Goal: Communication & Community: Share content

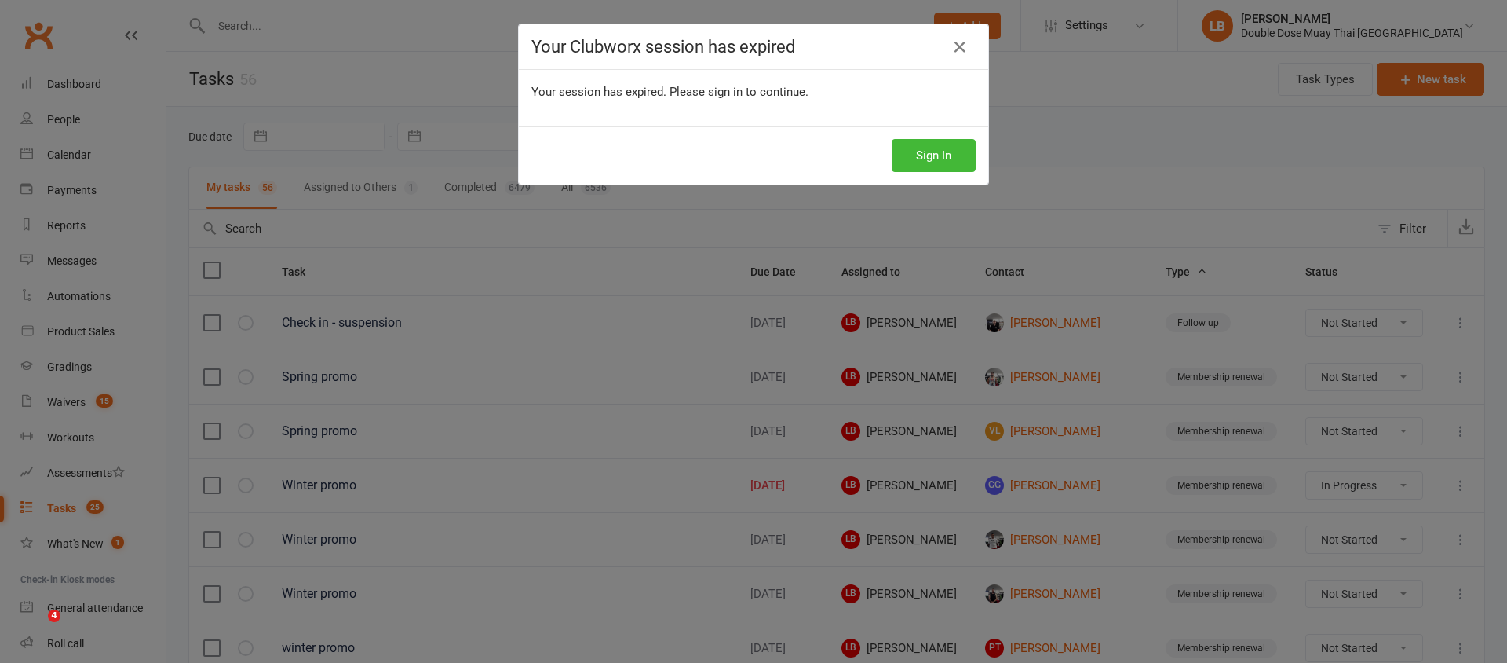
select select "started"
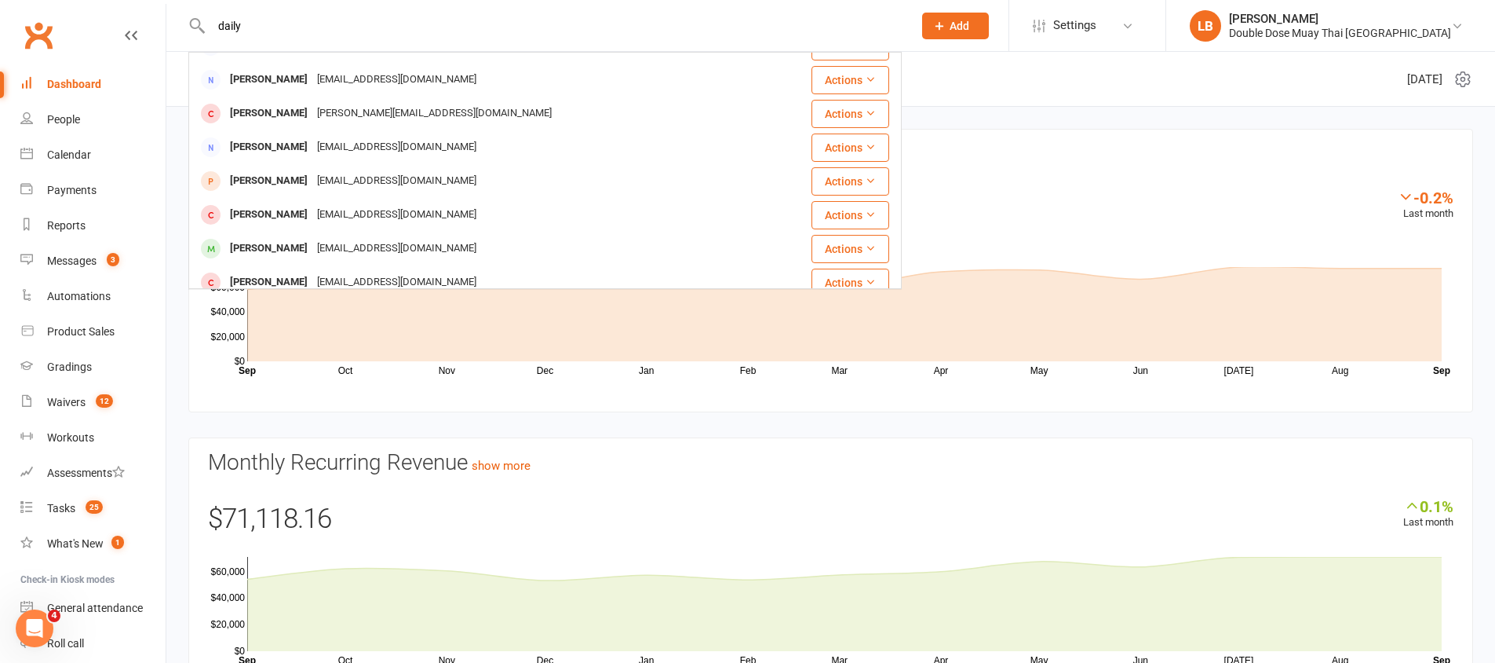
scroll to position [414, 0]
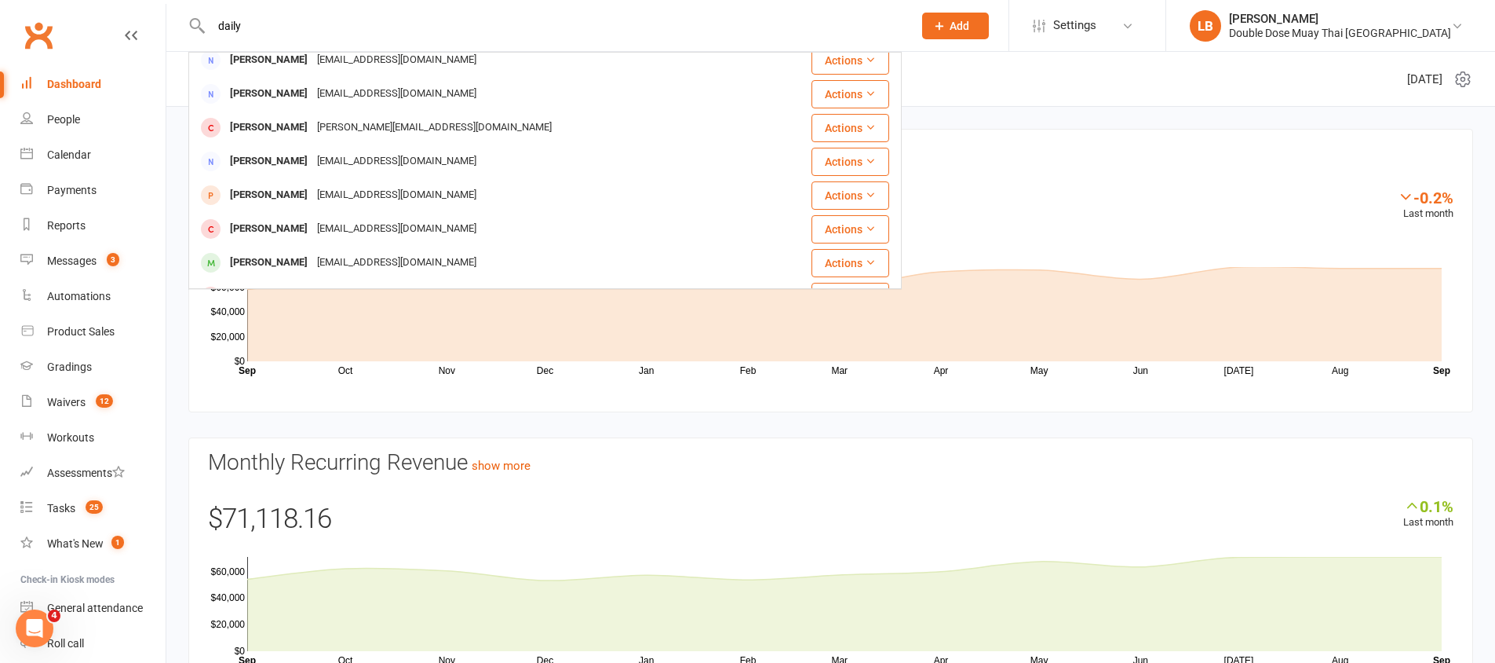
click at [233, 28] on input "daily" at bounding box center [554, 26] width 696 height 22
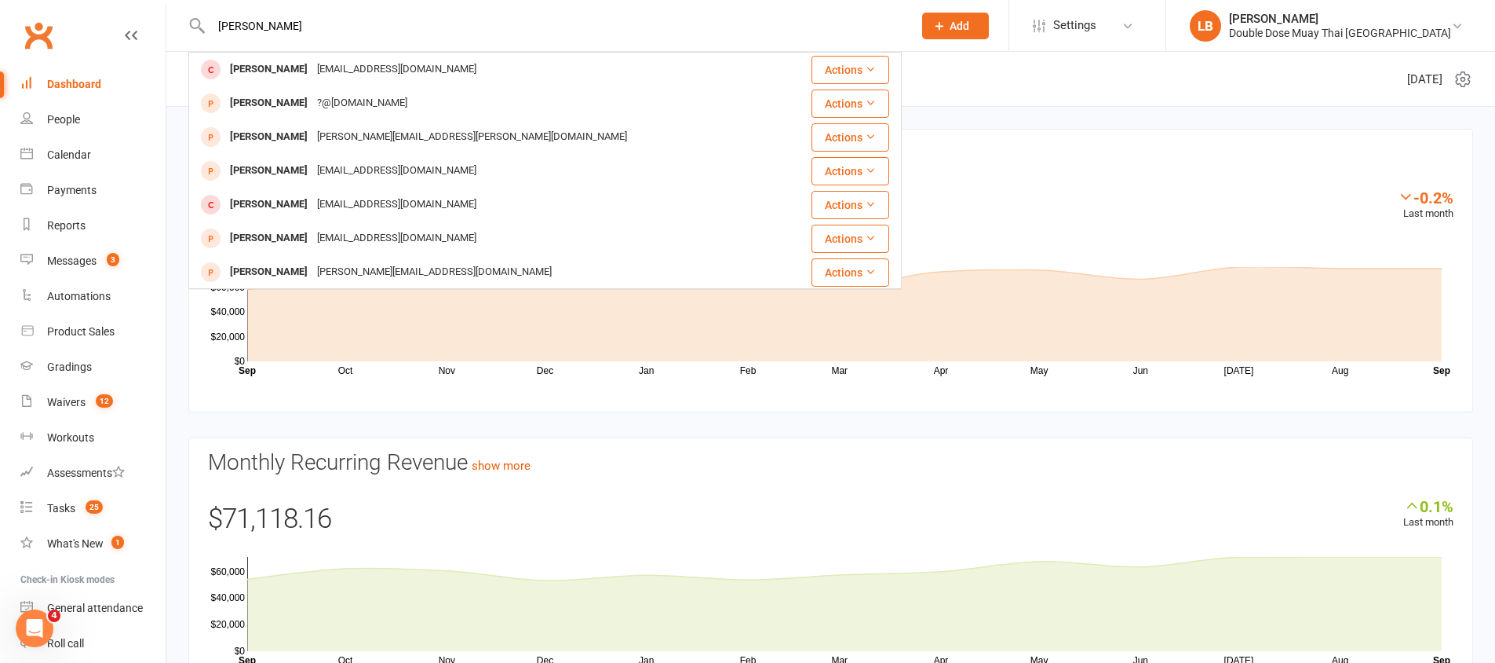
scroll to position [440, 0]
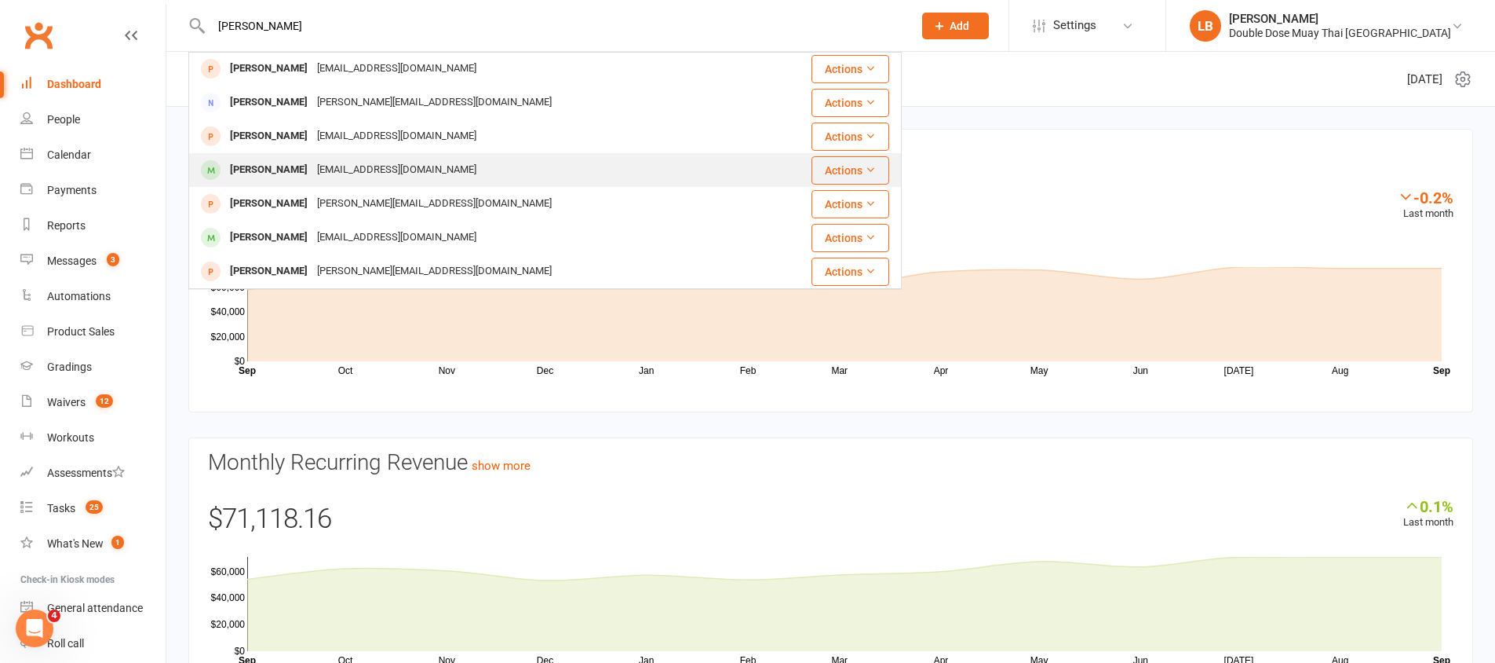
type input "[PERSON_NAME]"
click at [335, 164] on div "[EMAIL_ADDRESS][DOMAIN_NAME]" at bounding box center [396, 170] width 169 height 23
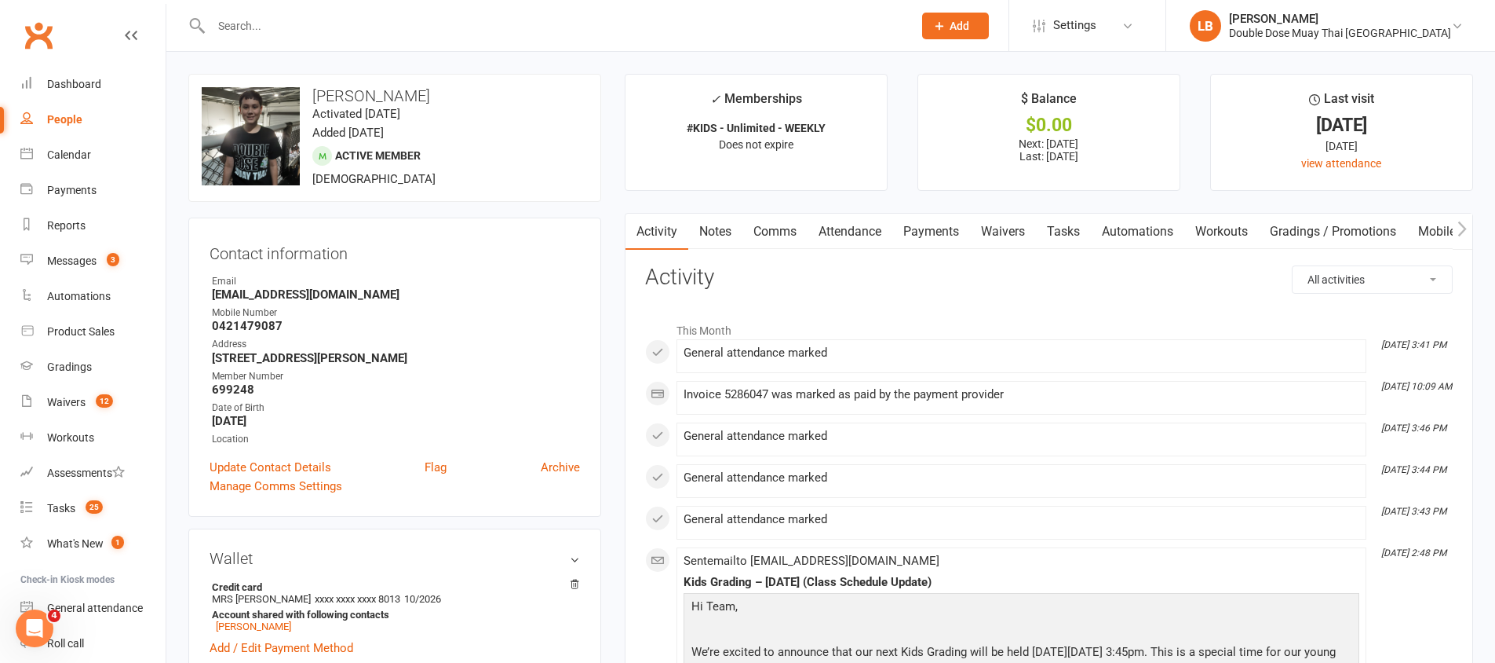
drag, startPoint x: 337, startPoint y: 122, endPoint x: 425, endPoint y: 120, distance: 88.7
click at [425, 120] on div "upload photo change photo [PERSON_NAME] Activated [DATE] Added [DATE] Active me…" at bounding box center [394, 138] width 413 height 128
click at [400, 120] on time "Activated [DATE]" at bounding box center [356, 114] width 88 height 14
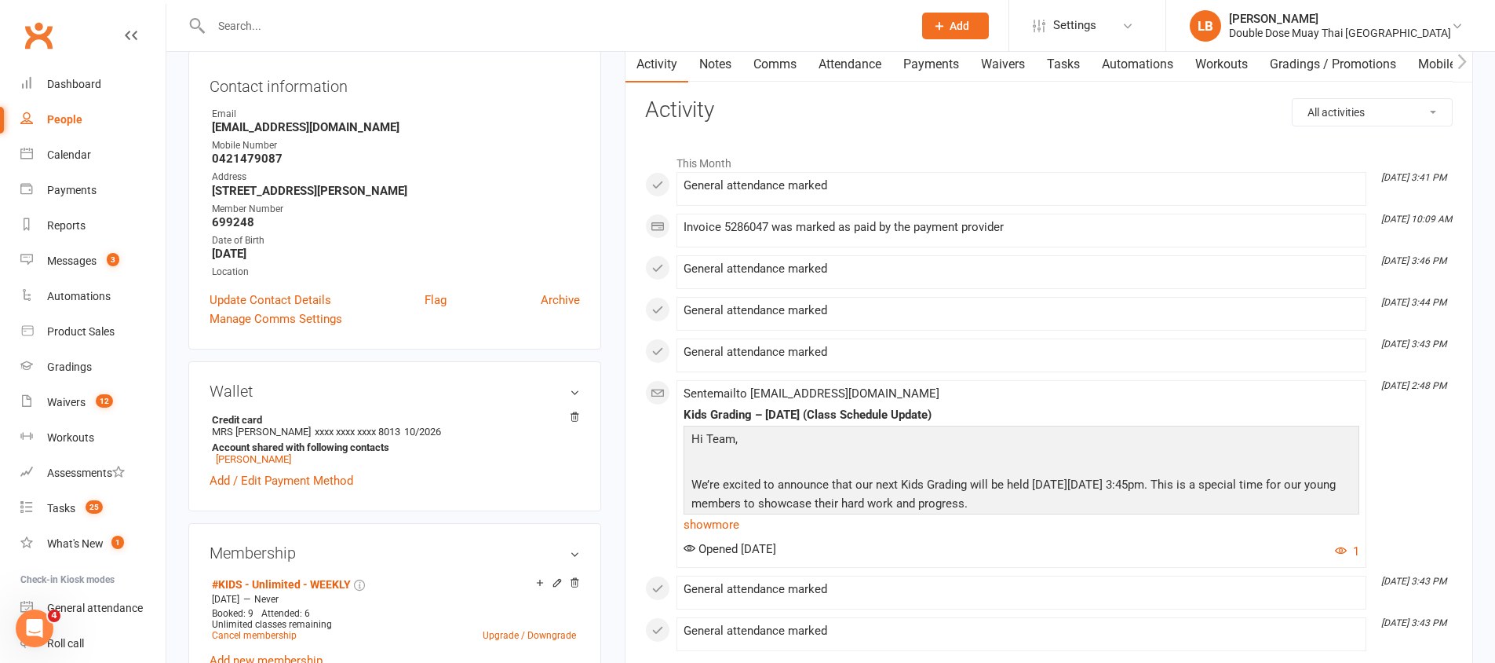
scroll to position [25, 0]
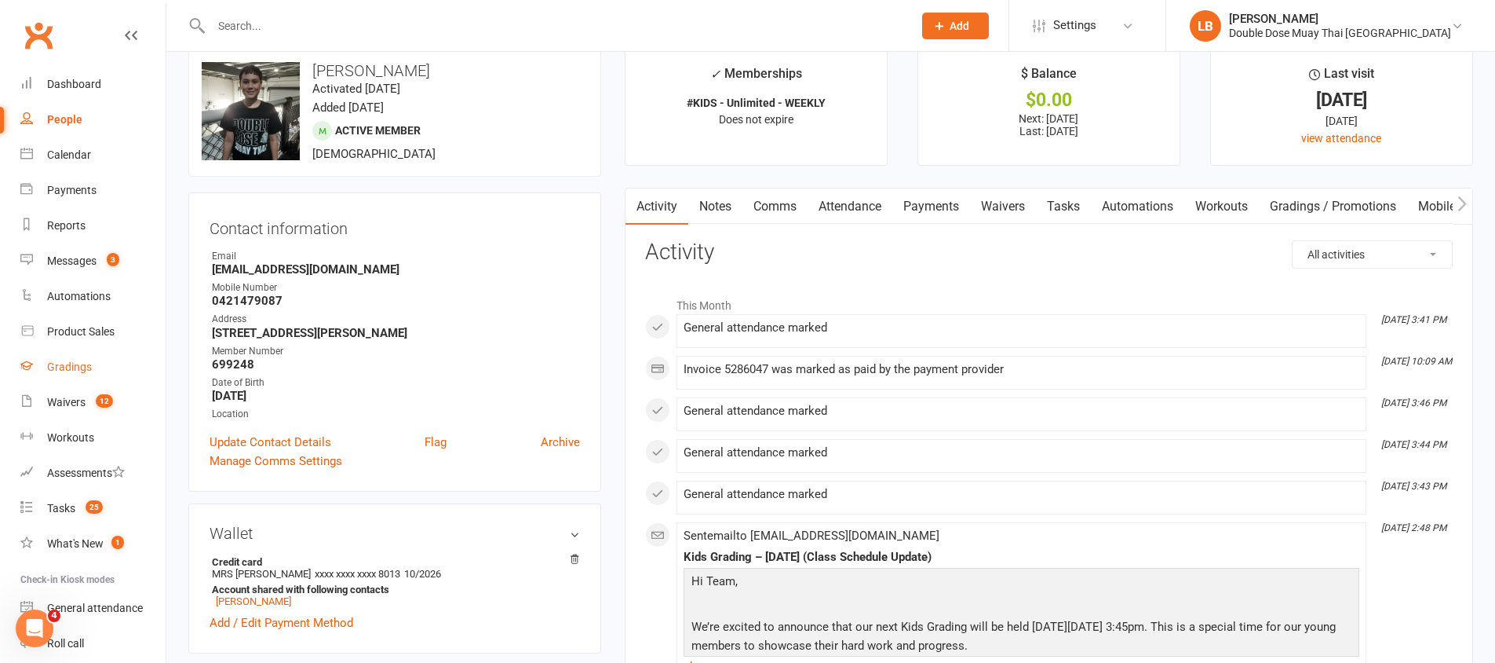
click at [84, 369] on div "Gradings" at bounding box center [69, 366] width 45 height 13
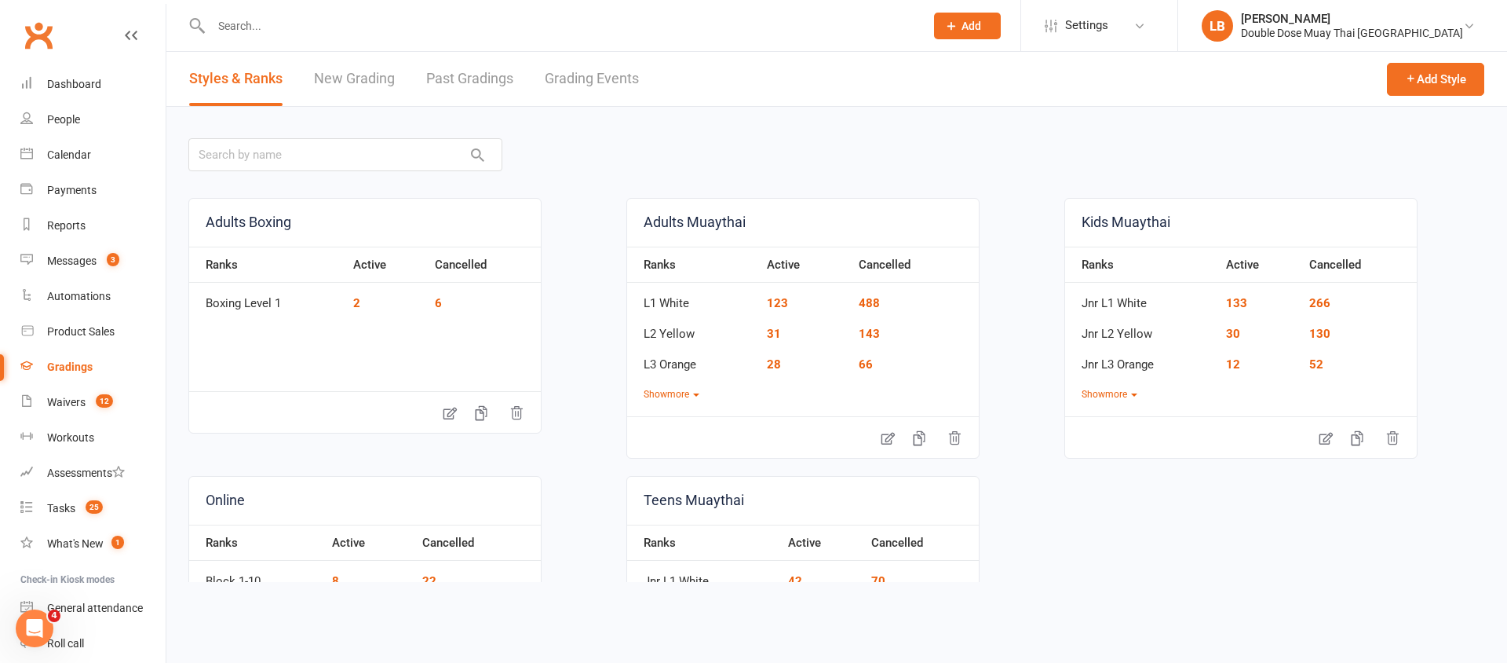
click at [611, 70] on link "Grading Events" at bounding box center [592, 79] width 94 height 54
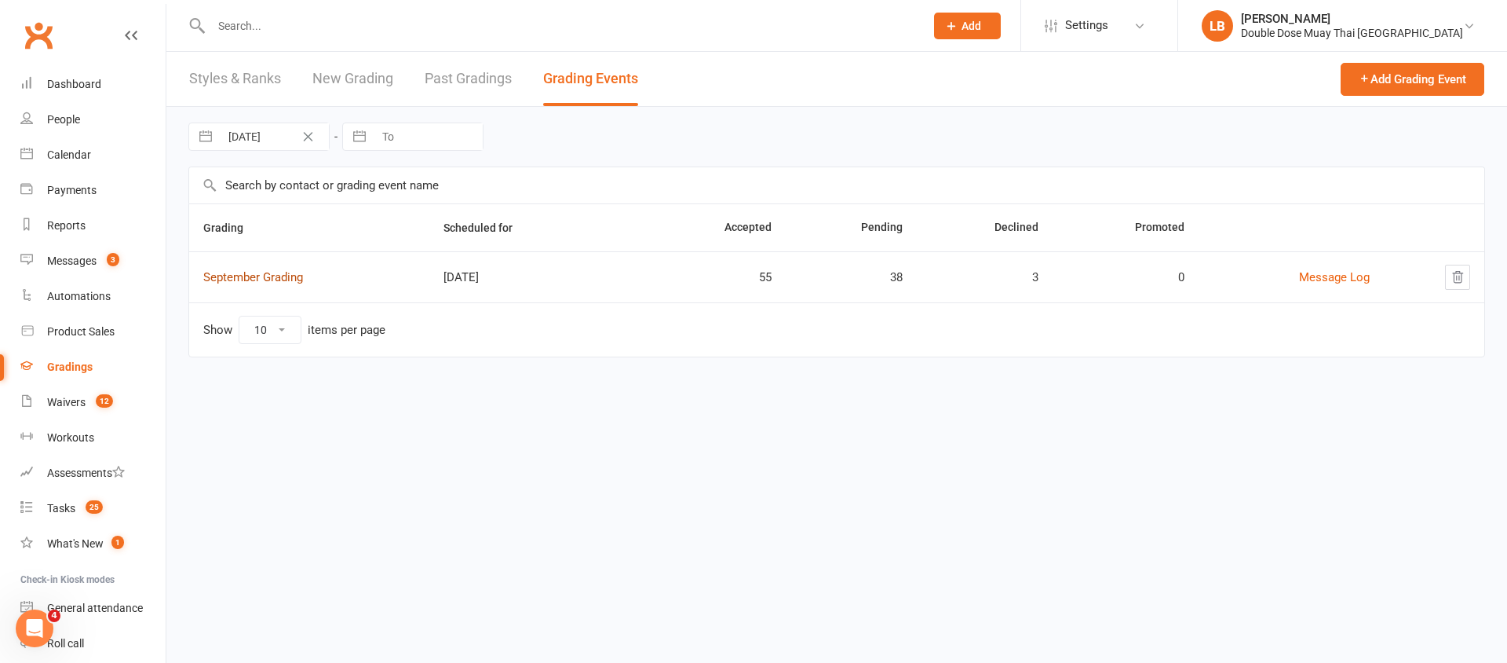
click at [283, 282] on link "September Grading" at bounding box center [253, 277] width 100 height 14
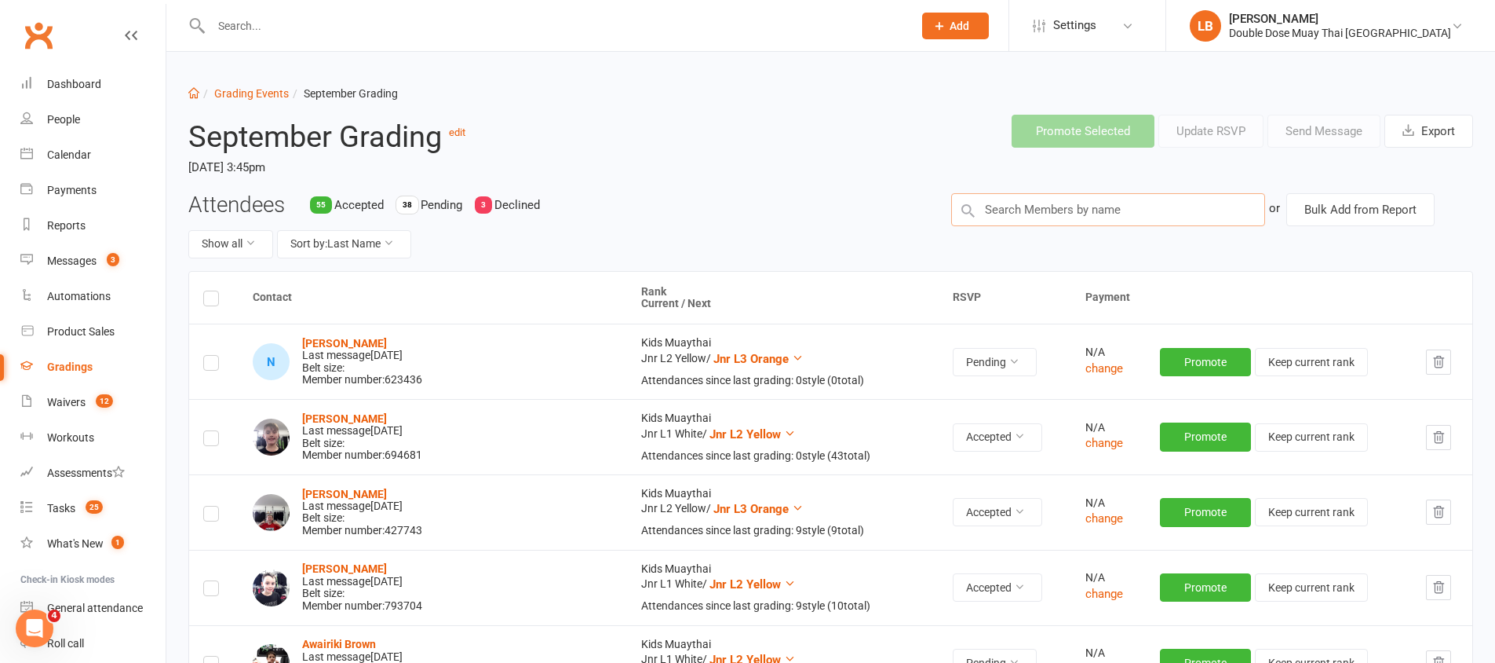
click at [1068, 206] on input "text" at bounding box center [1108, 209] width 314 height 33
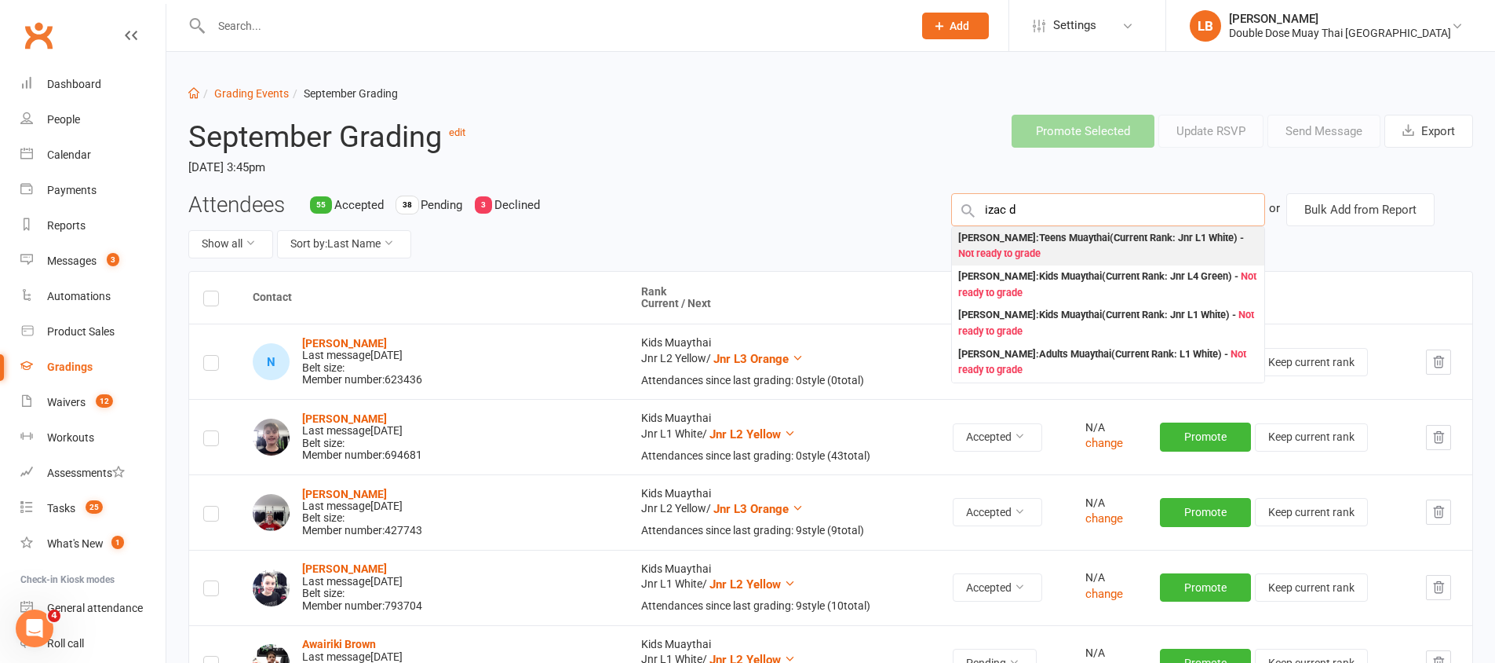
type input "izac d"
click at [1041, 234] on div "[PERSON_NAME] : Teens Muaythai (Current Rank: Jnr L1 White ) - Not ready to gra…" at bounding box center [1108, 246] width 300 height 32
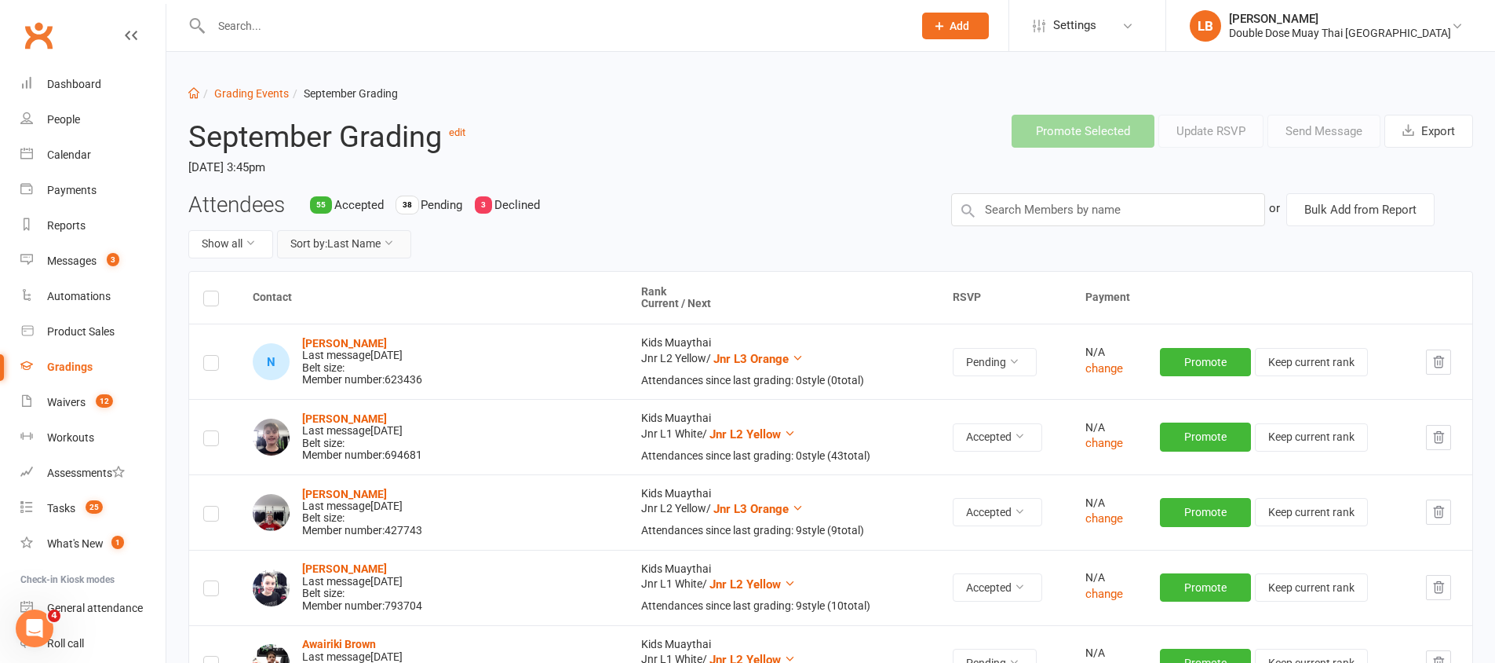
click at [340, 239] on button "Sort by: Last Name" at bounding box center [344, 244] width 134 height 28
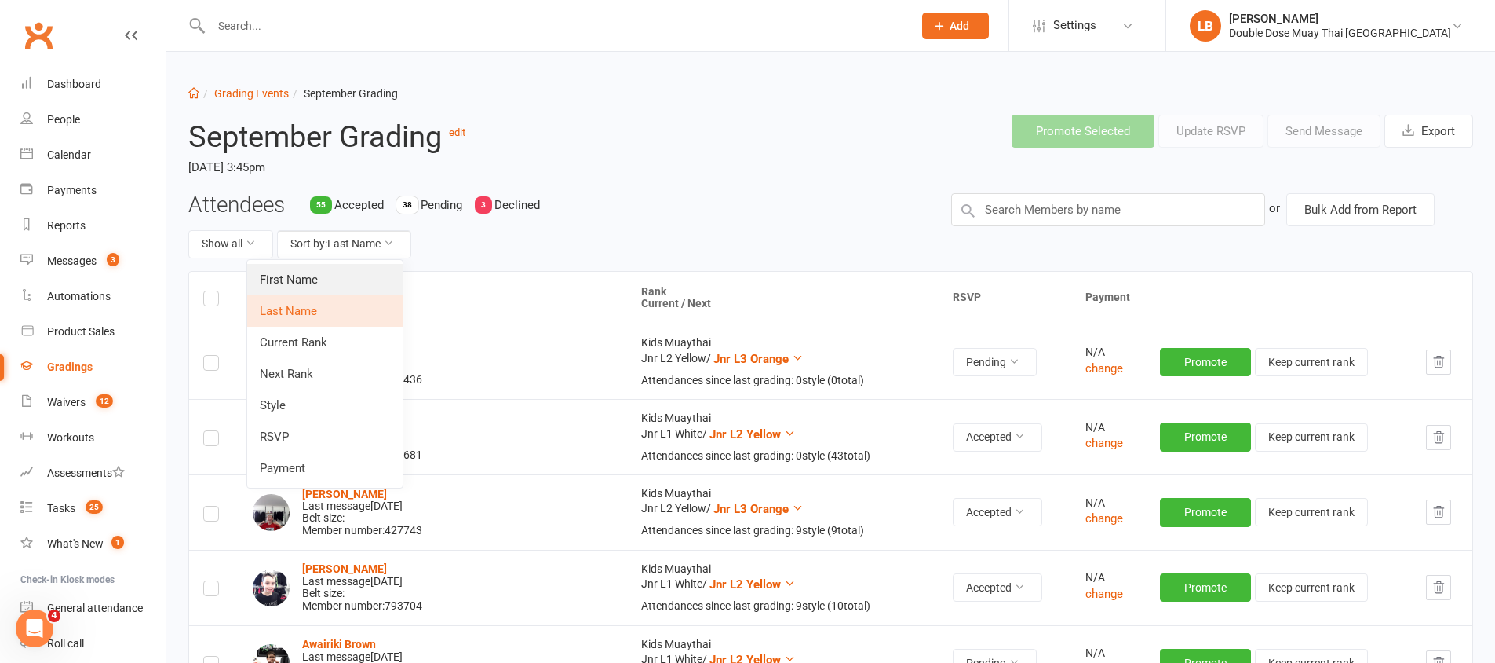
click at [327, 278] on link "First Name" at bounding box center [324, 279] width 155 height 31
click at [327, 278] on th "Contact" at bounding box center [433, 298] width 389 height 53
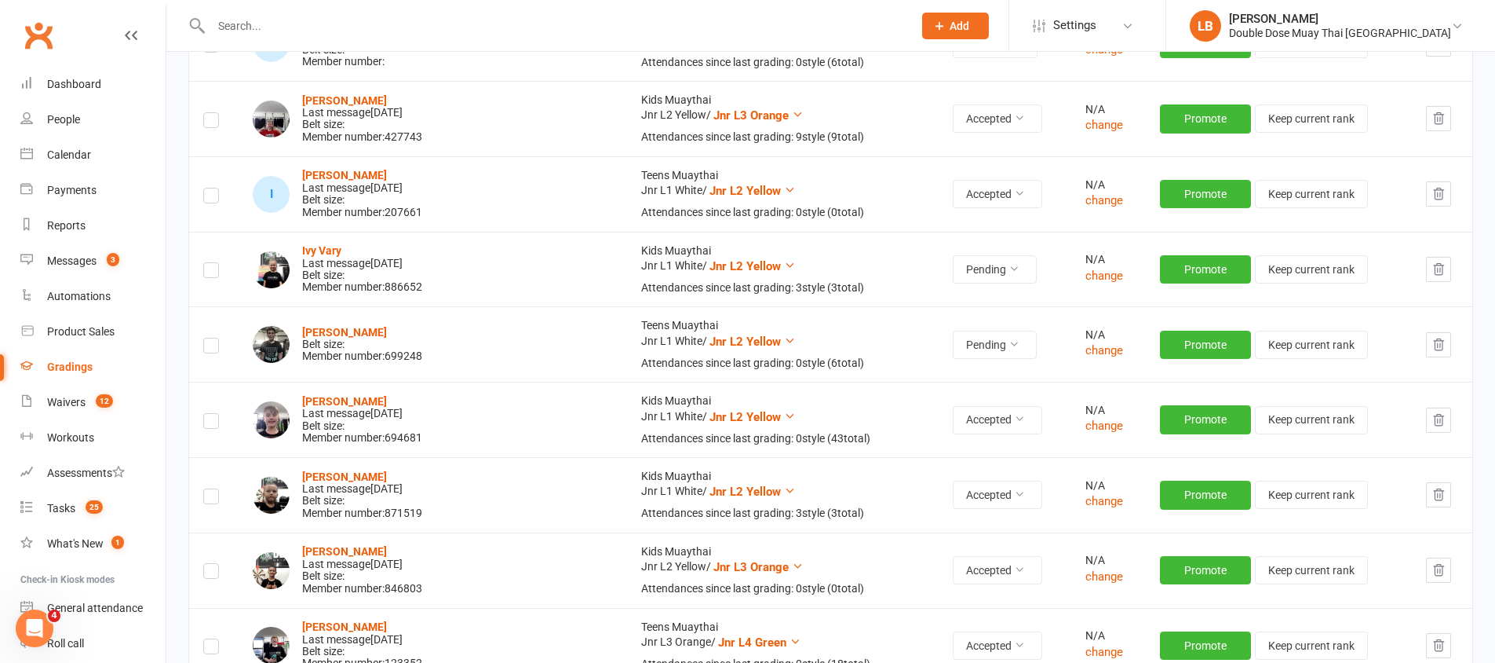
scroll to position [4156, 0]
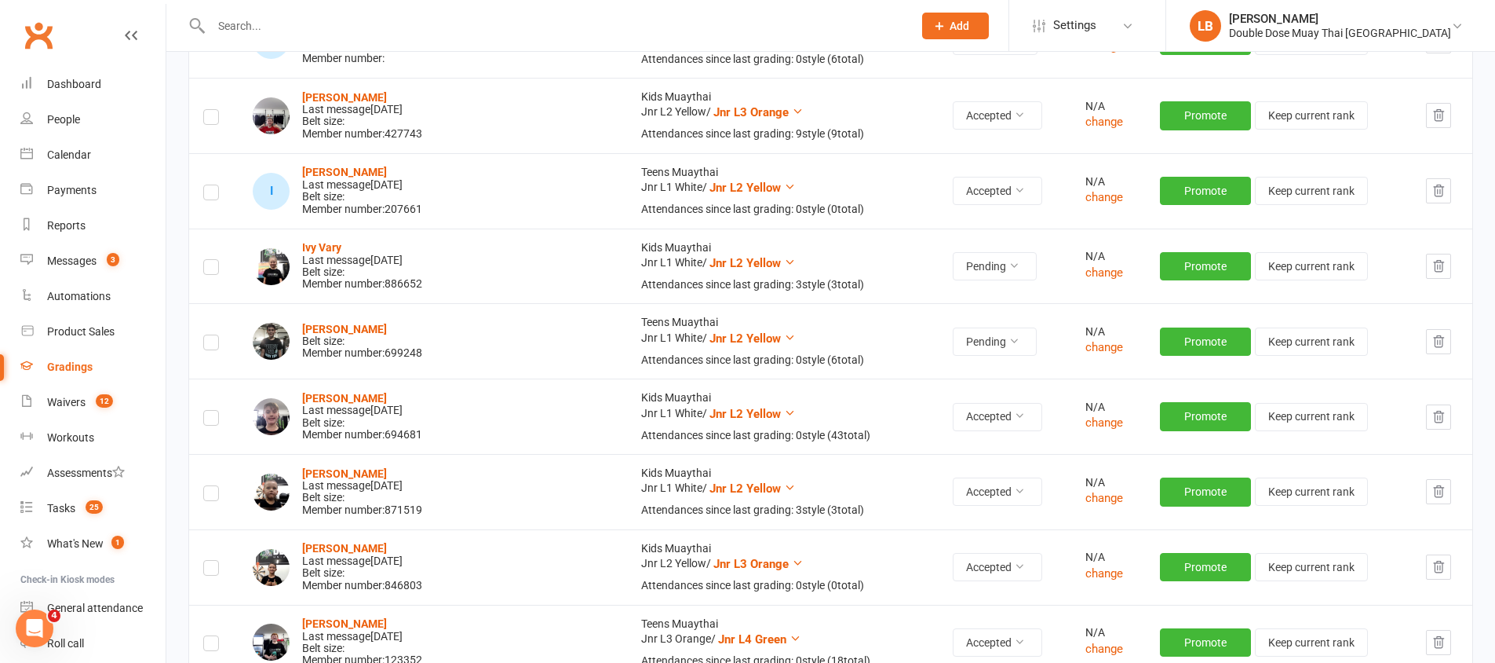
click at [206, 345] on label at bounding box center [211, 345] width 16 height 0
click at [206, 335] on input "checkbox" at bounding box center [211, 335] width 16 height 0
click at [206, 345] on label at bounding box center [211, 345] width 16 height 0
click at [206, 335] on input "checkbox" at bounding box center [211, 335] width 16 height 0
click at [208, 345] on label at bounding box center [211, 345] width 16 height 0
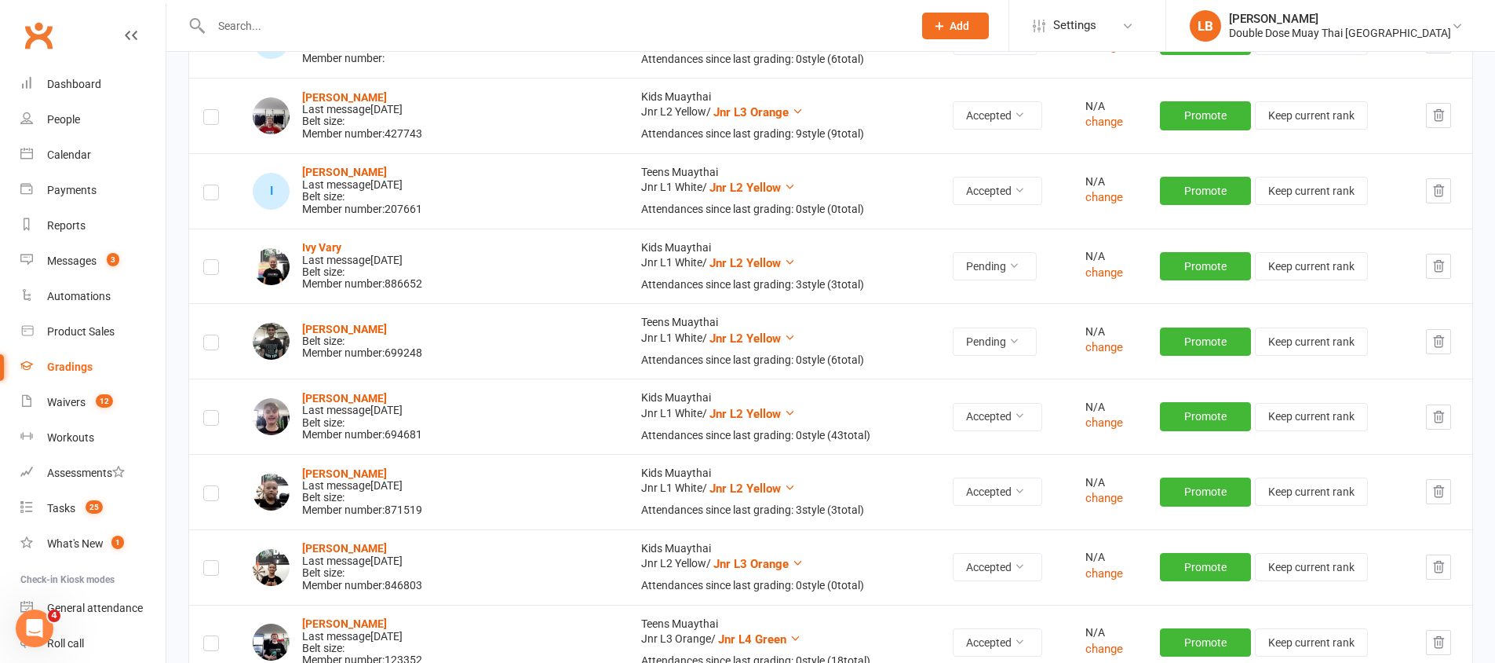
click at [208, 335] on input "checkbox" at bounding box center [211, 335] width 16 height 0
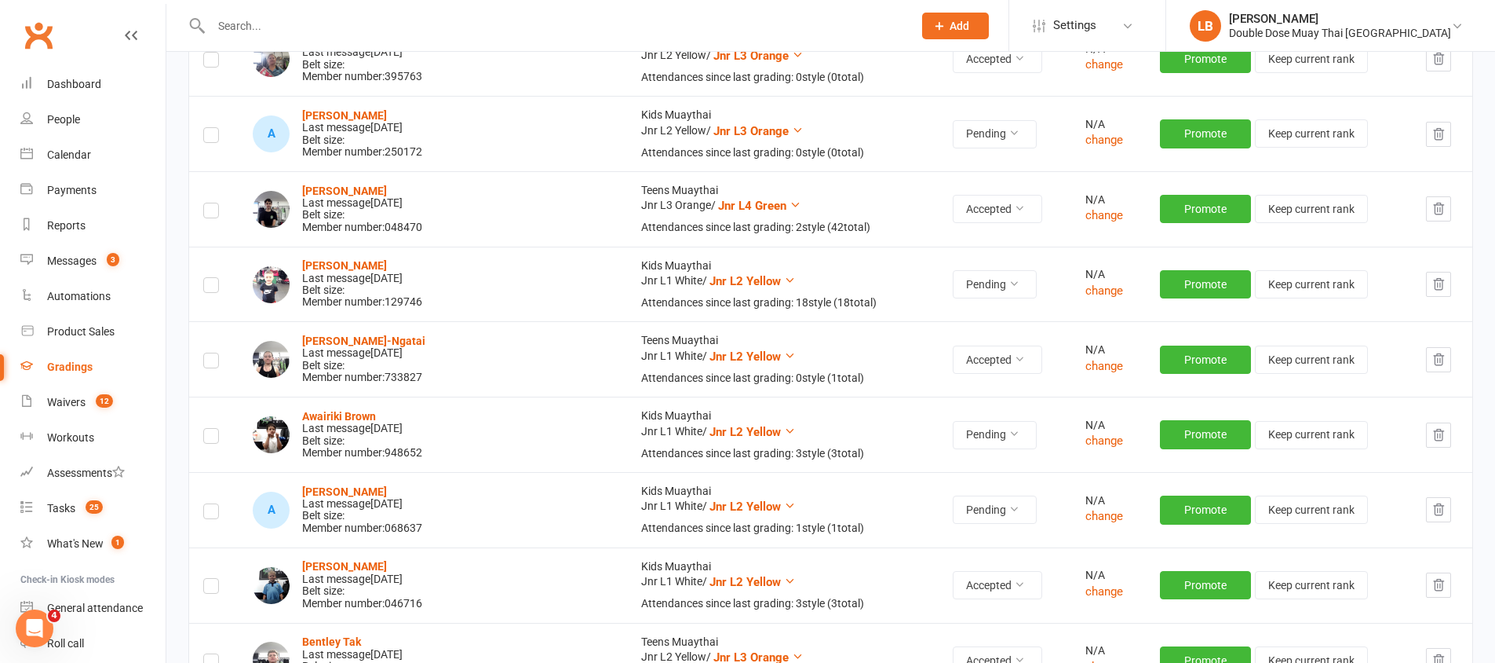
scroll to position [0, 0]
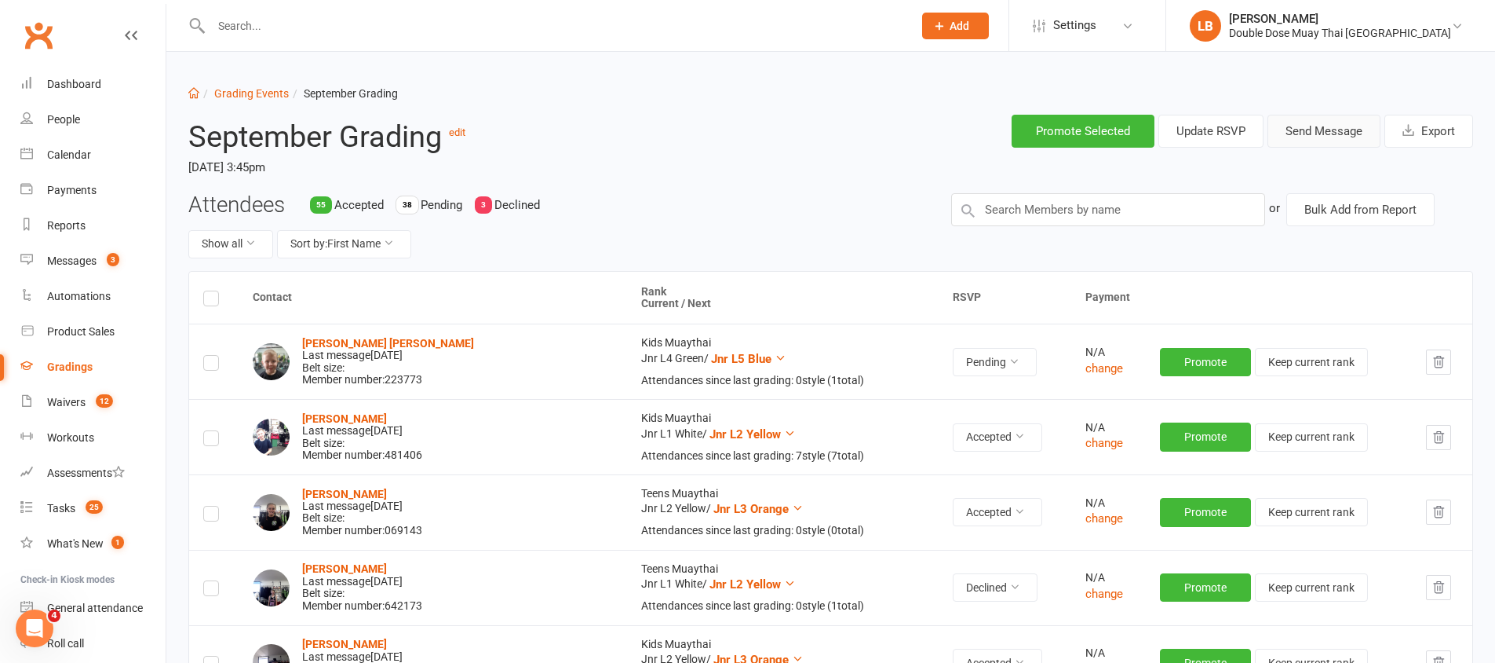
click at [1326, 131] on button "Send Message" at bounding box center [1324, 131] width 113 height 33
click at [0, 0] on div "Loading" at bounding box center [0, 0] width 0 height 0
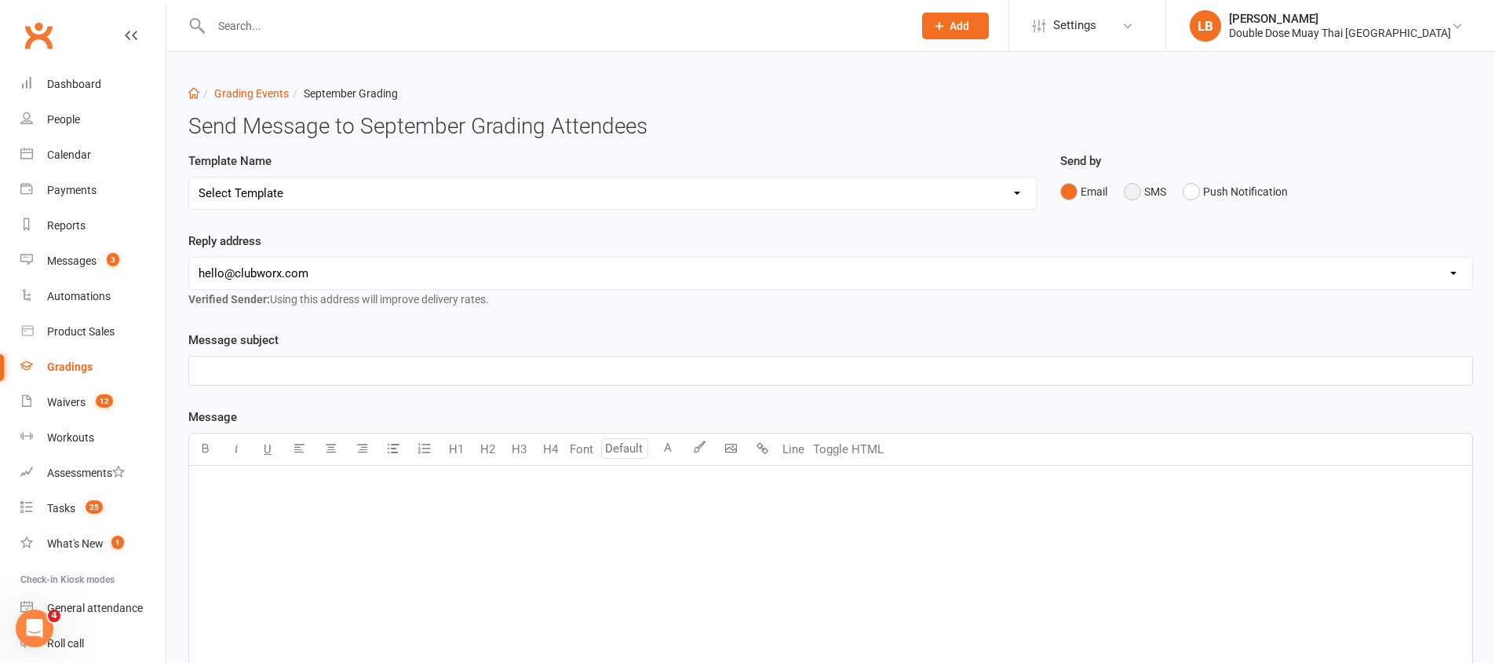
click at [1140, 194] on button "SMS" at bounding box center [1145, 192] width 42 height 30
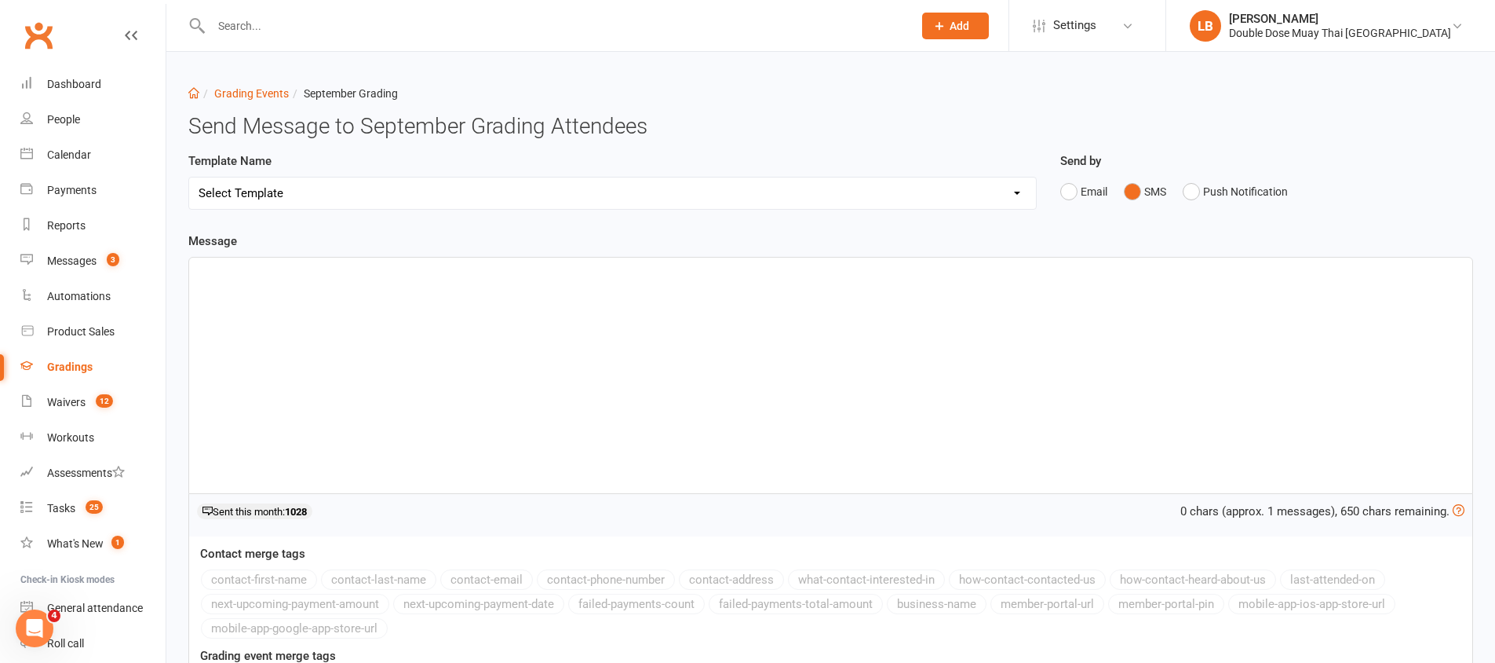
click at [434, 192] on select "Select Template [Email] Confirmation of Successful Grading [Email] Grading Even…" at bounding box center [612, 192] width 847 height 31
select select "2"
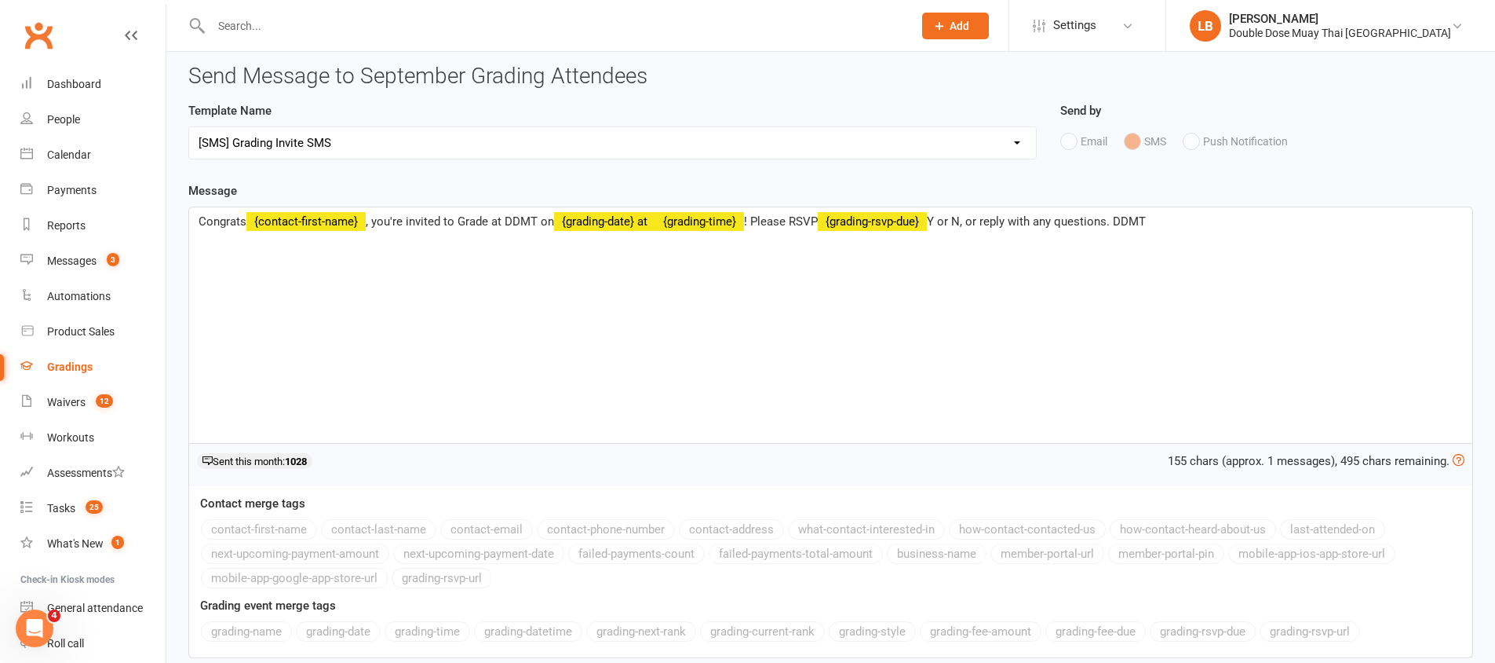
scroll to position [167, 0]
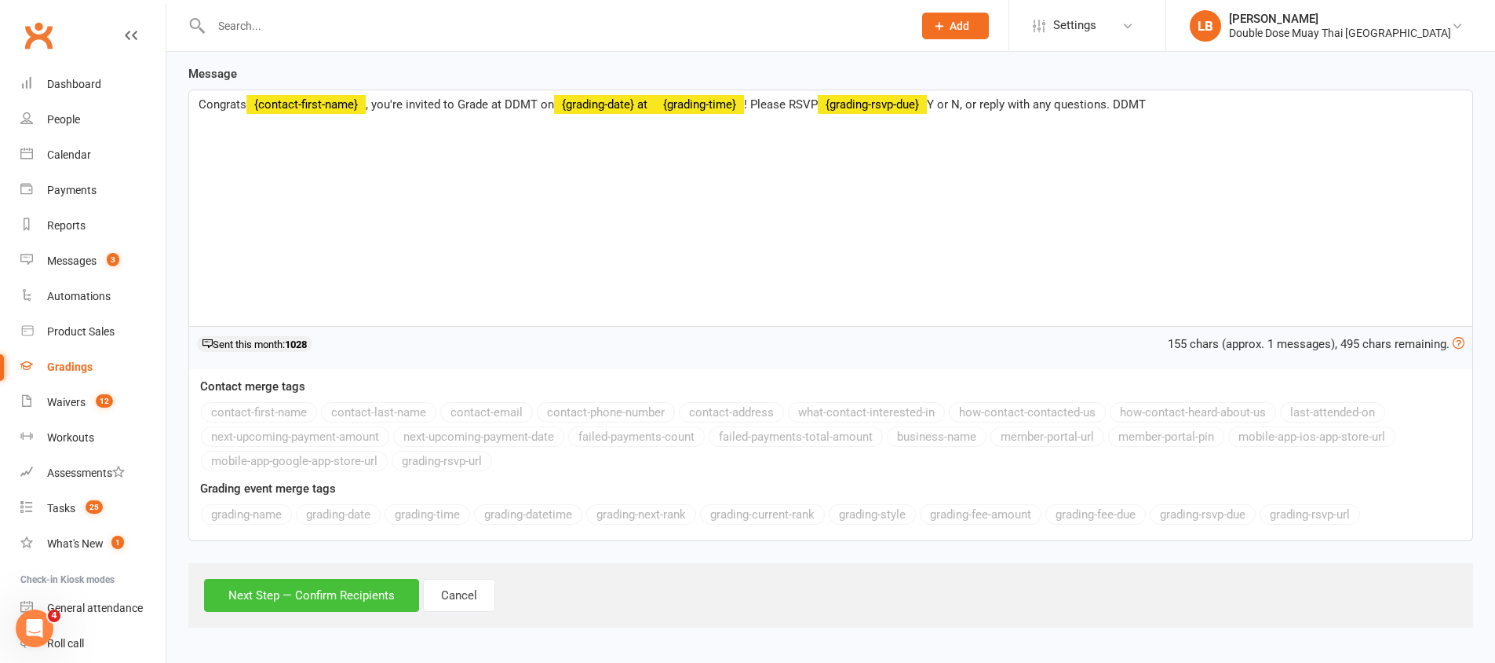
click at [334, 584] on button "Next Step — Confirm Recipients" at bounding box center [311, 595] width 215 height 33
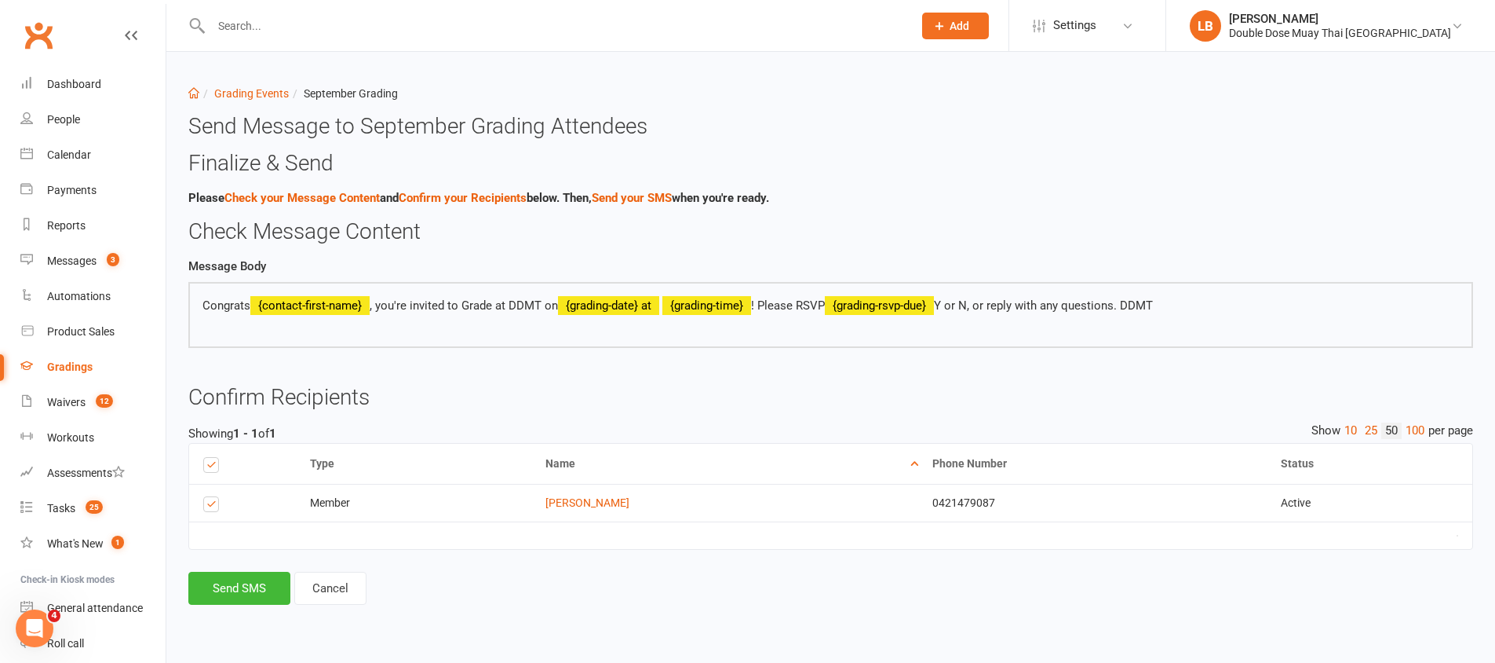
scroll to position [0, 0]
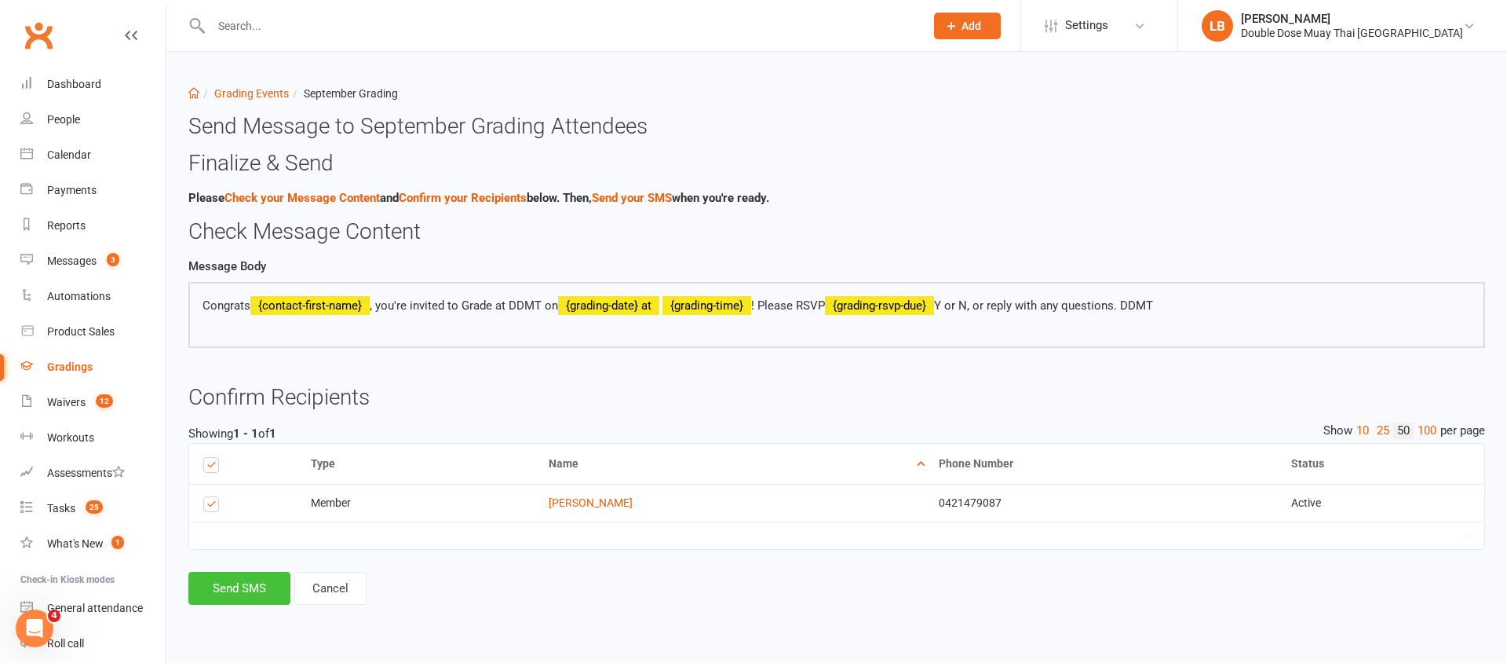
click at [252, 593] on button "Send SMS" at bounding box center [239, 587] width 102 height 33
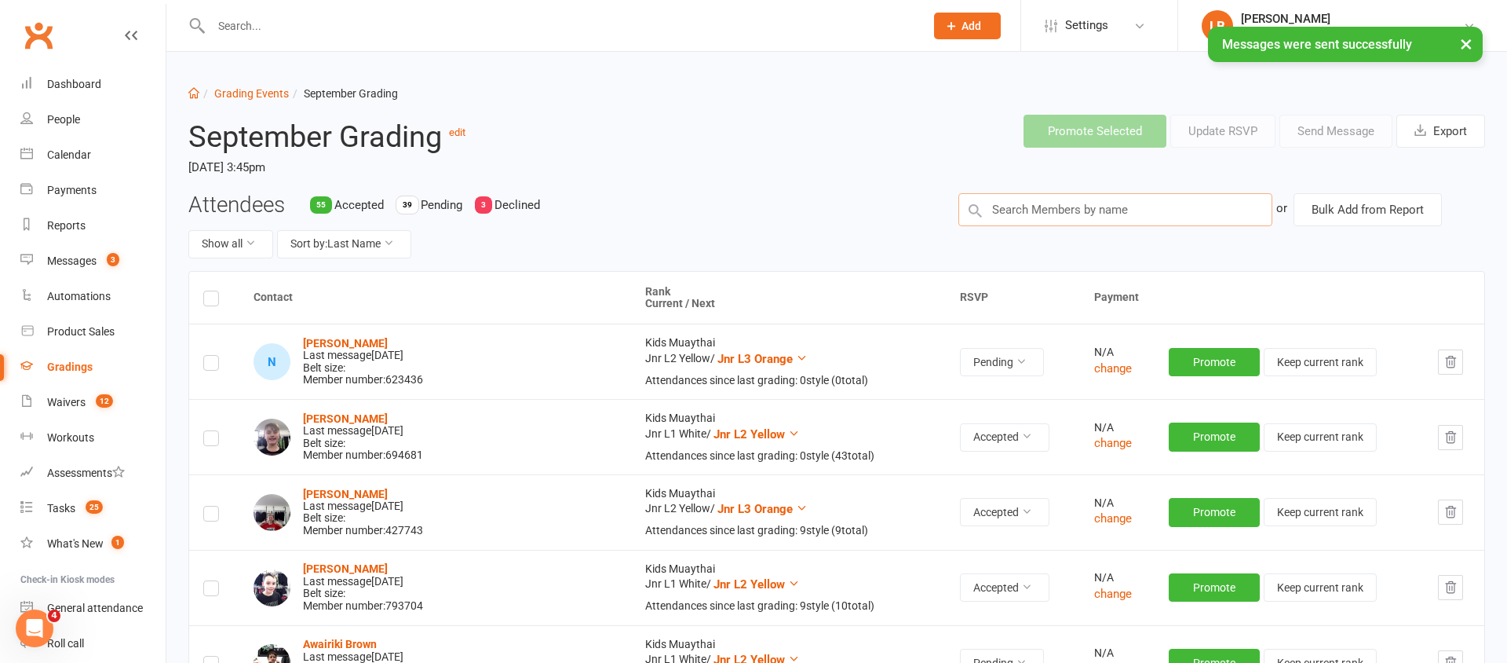
click at [1096, 201] on input "text" at bounding box center [1115, 209] width 314 height 33
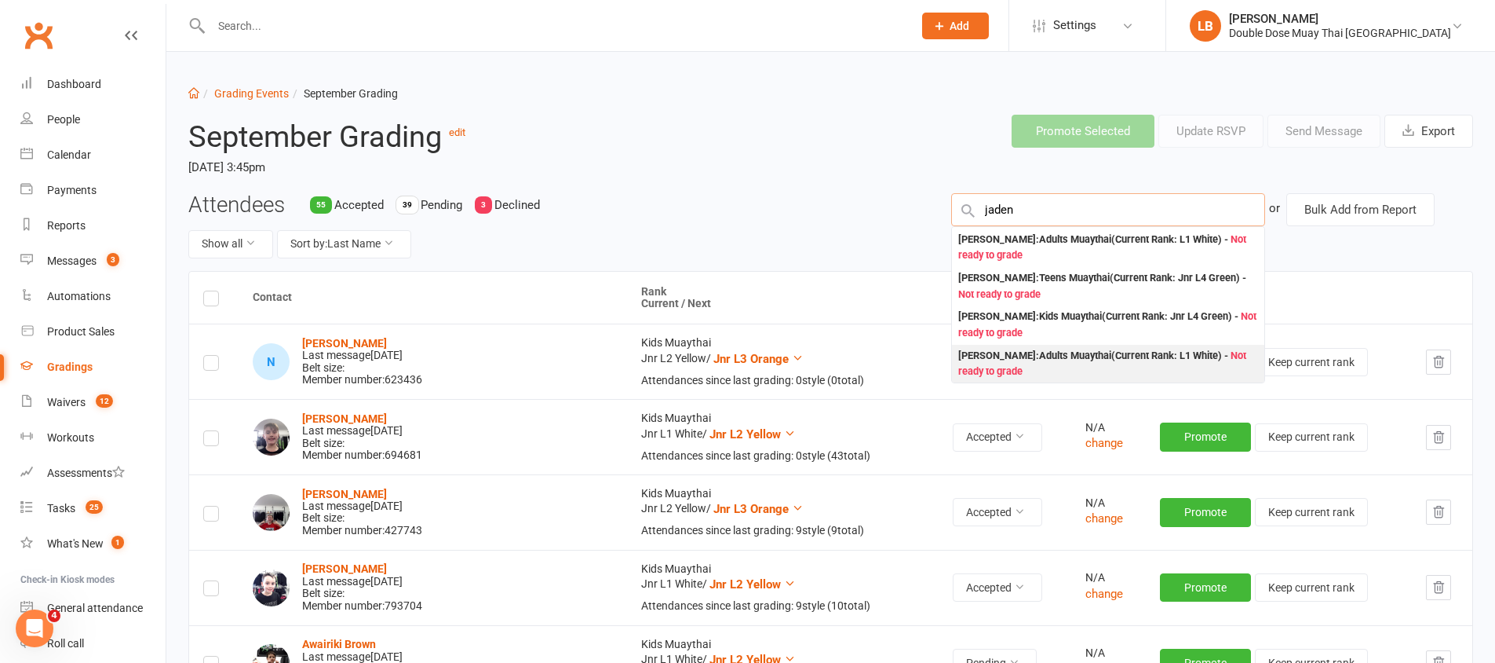
scroll to position [108, 0]
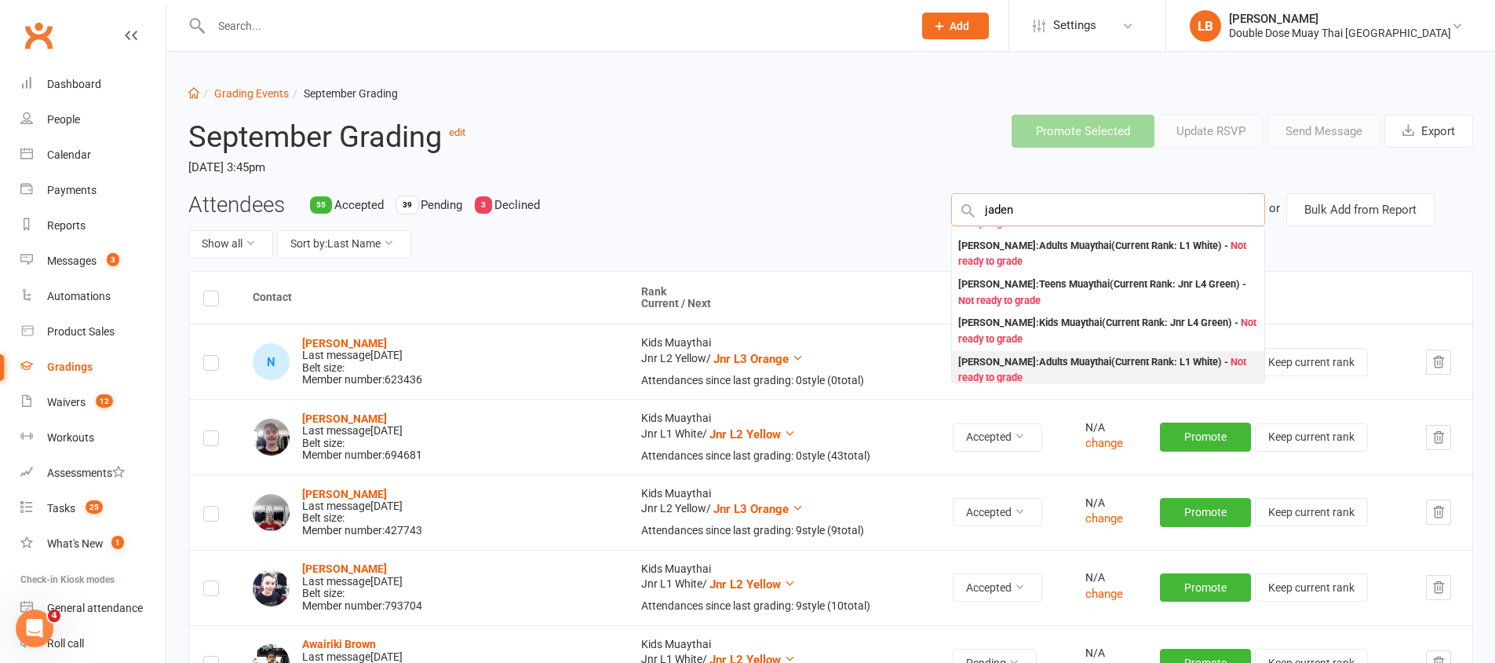
type input "jaden"
click at [1060, 356] on div "[PERSON_NAME] : Adults Muaythai (Current Rank: L1 White ) - Not ready to grade" at bounding box center [1108, 370] width 300 height 32
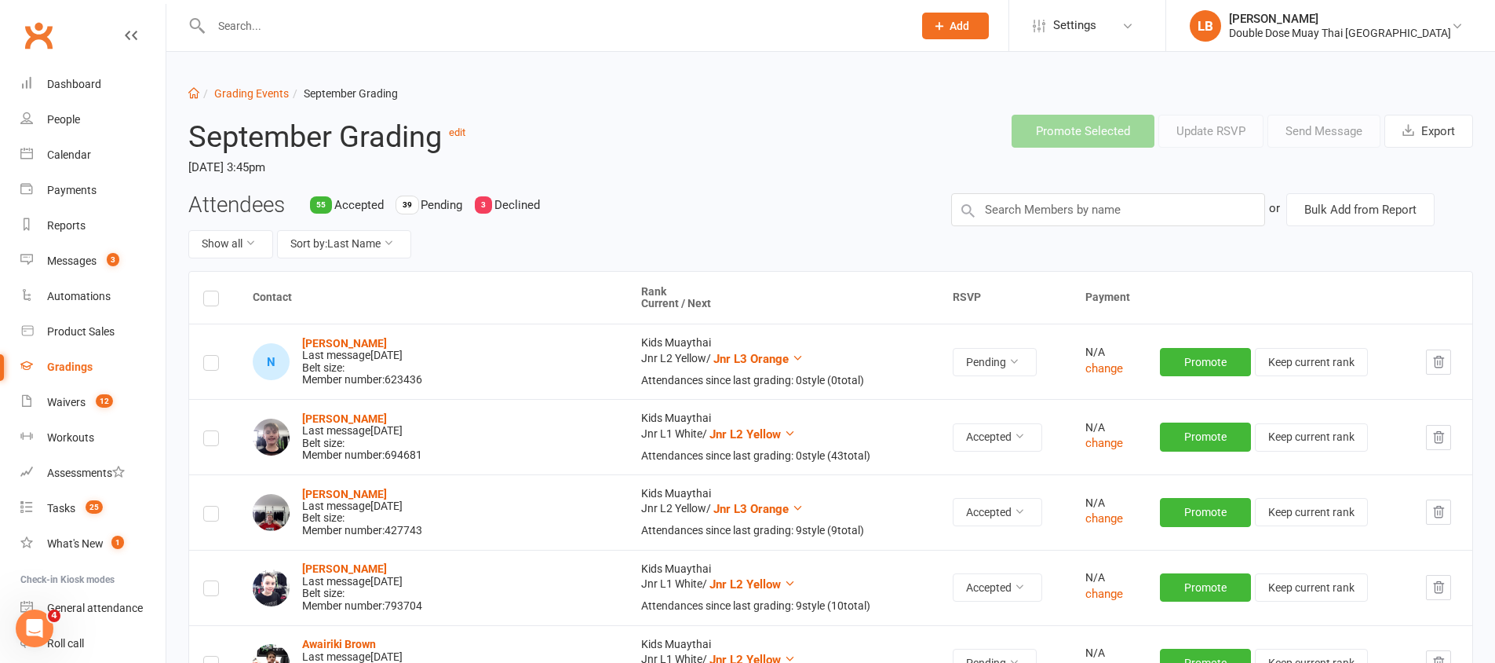
click at [483, 30] on input "text" at bounding box center [554, 26] width 696 height 22
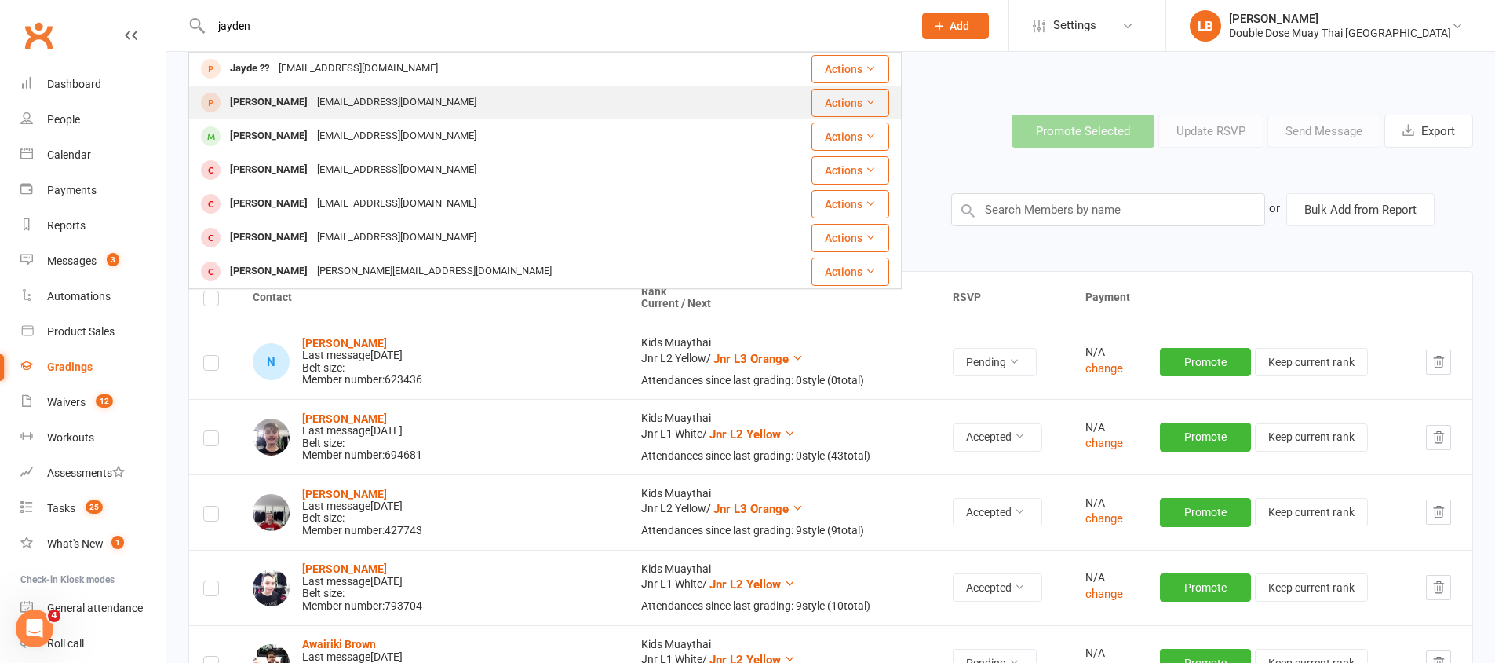
scroll to position [407, 0]
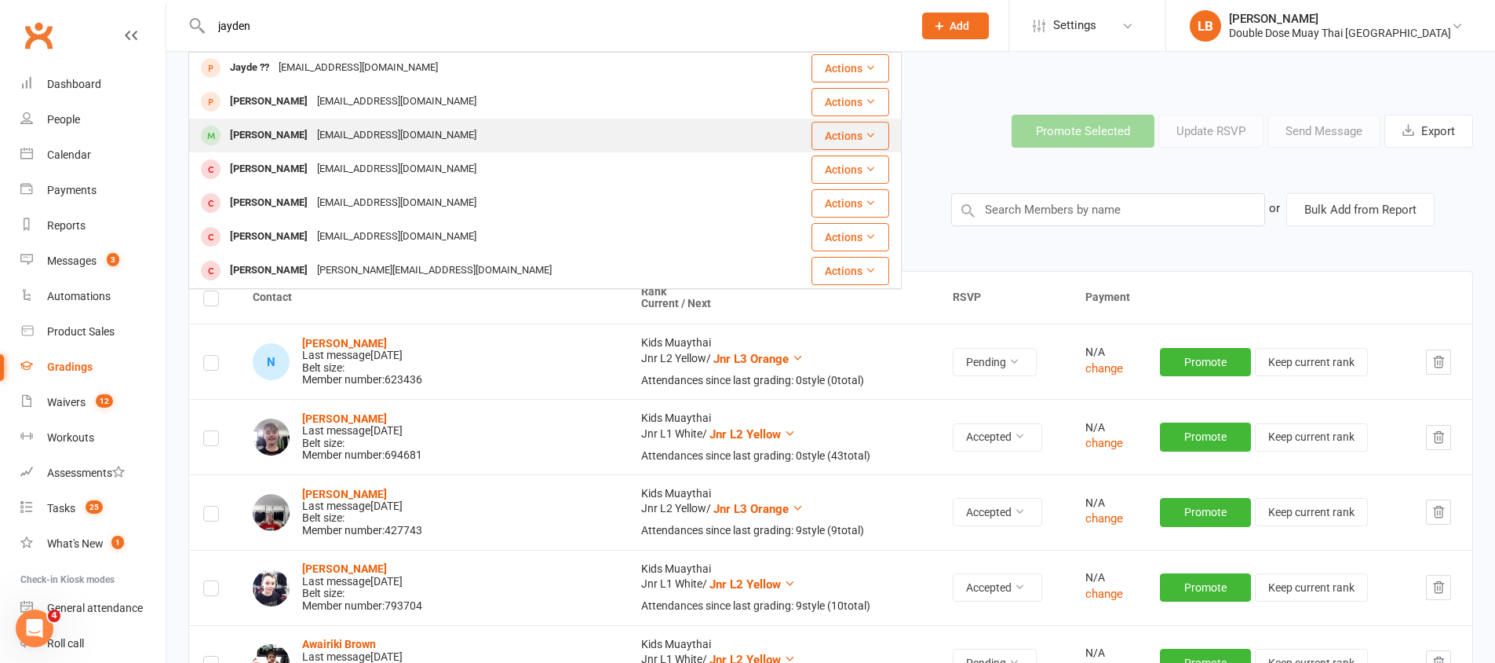
type input "jayden"
click at [389, 130] on div "[EMAIL_ADDRESS][DOMAIN_NAME]" at bounding box center [396, 135] width 169 height 23
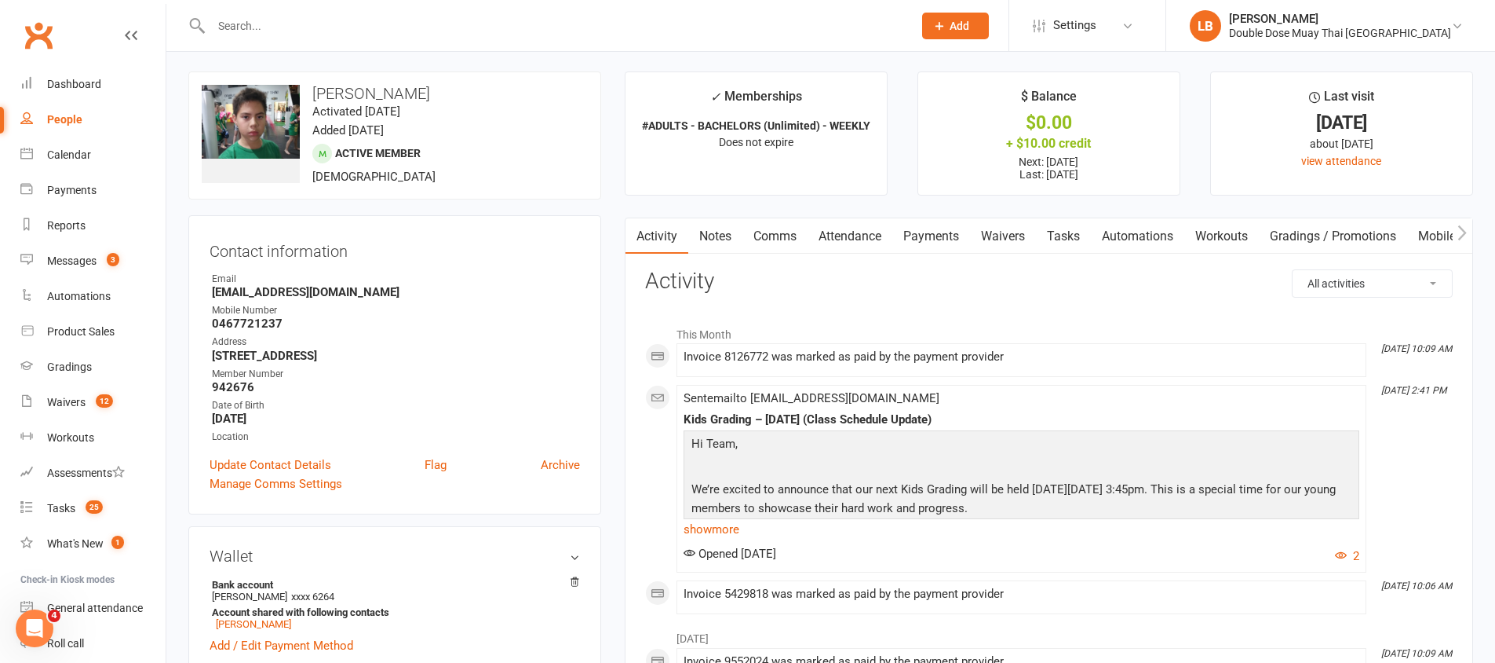
scroll to position [3, 0]
click at [100, 75] on link "Dashboard" at bounding box center [92, 84] width 145 height 35
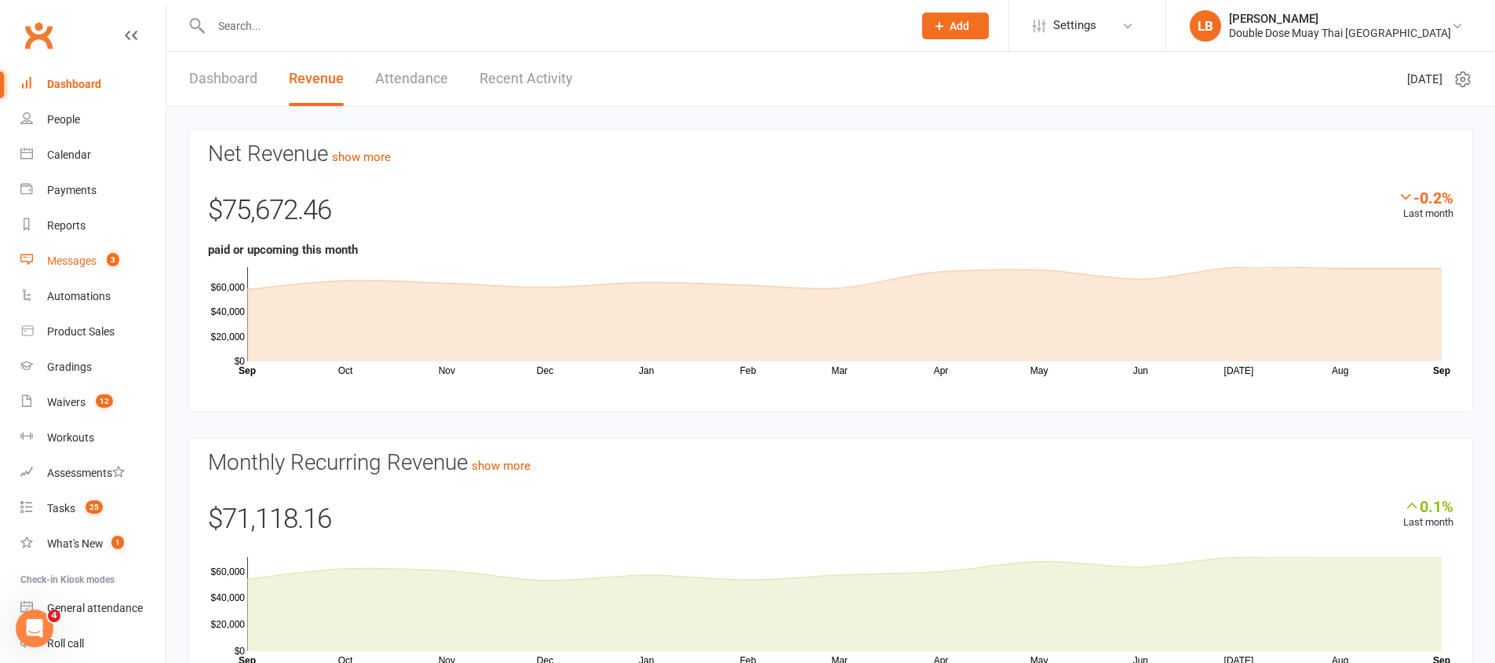
click at [96, 271] on link "Messages 3" at bounding box center [92, 260] width 145 height 35
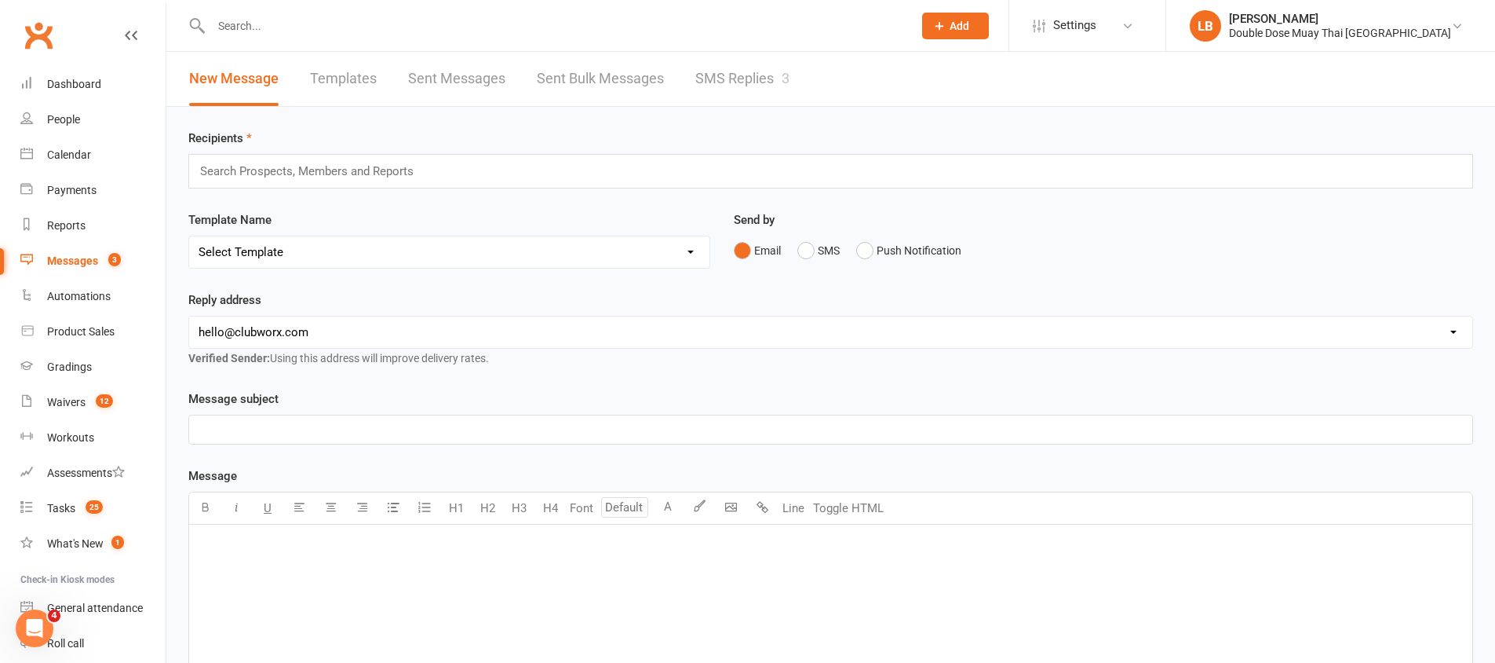
click at [756, 89] on link "SMS Replies 3" at bounding box center [743, 79] width 94 height 54
click at [0, 0] on div "Loading" at bounding box center [0, 0] width 0 height 0
